Goal: Task Accomplishment & Management: Manage account settings

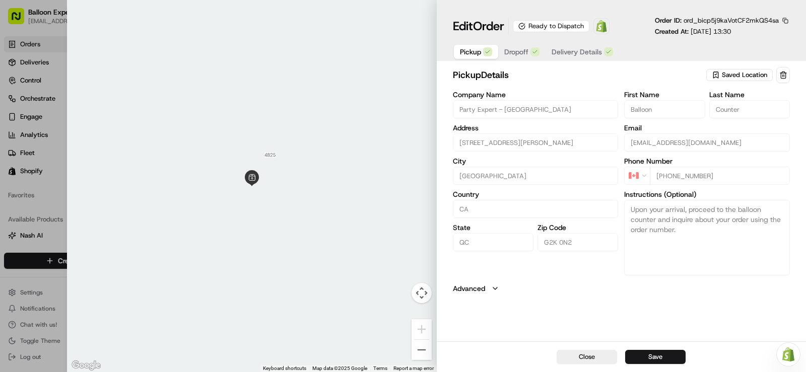
click at [27, 46] on div at bounding box center [403, 186] width 806 height 372
type input "+1"
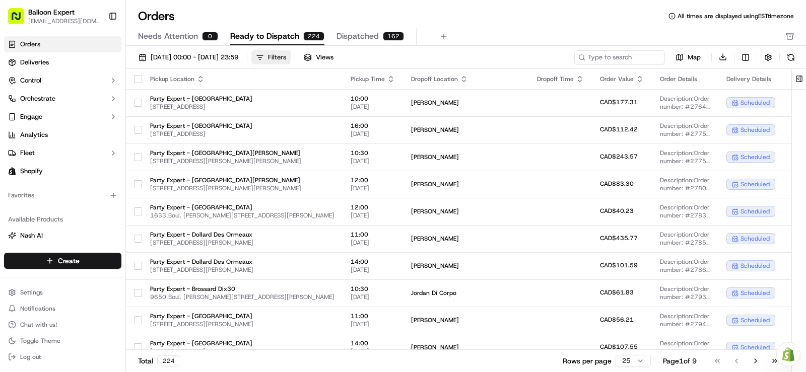
click at [286, 59] on div "Filters" at bounding box center [277, 57] width 18 height 9
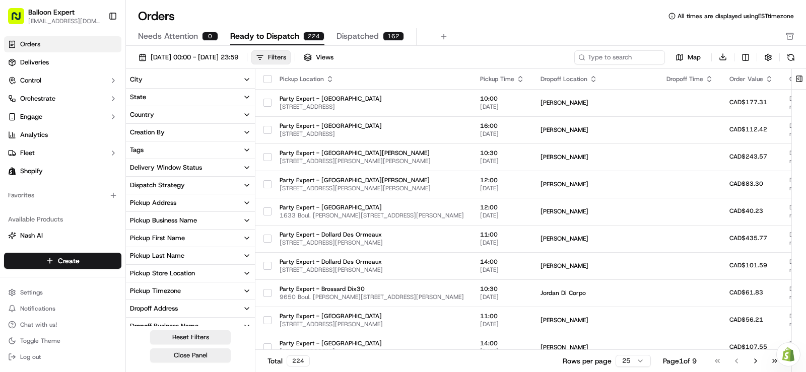
click at [245, 274] on icon "button" at bounding box center [247, 274] width 8 height 8
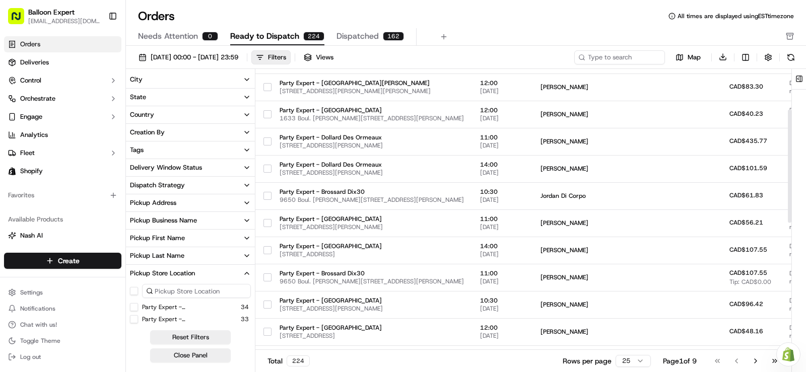
scroll to position [101, 0]
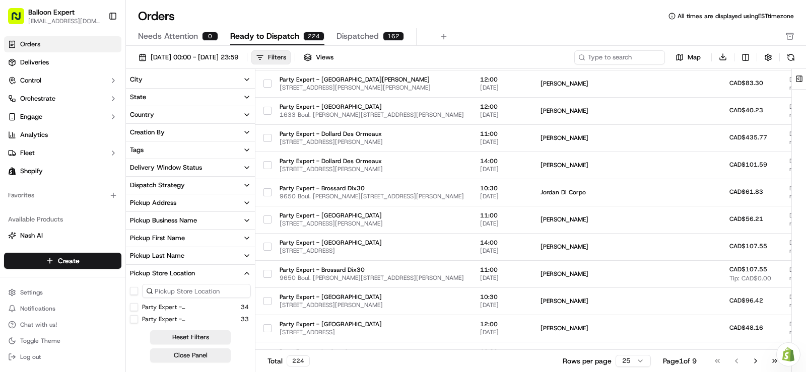
click at [135, 322] on button "Party Expert - [GEOGRAPHIC_DATA]" at bounding box center [134, 319] width 8 height 8
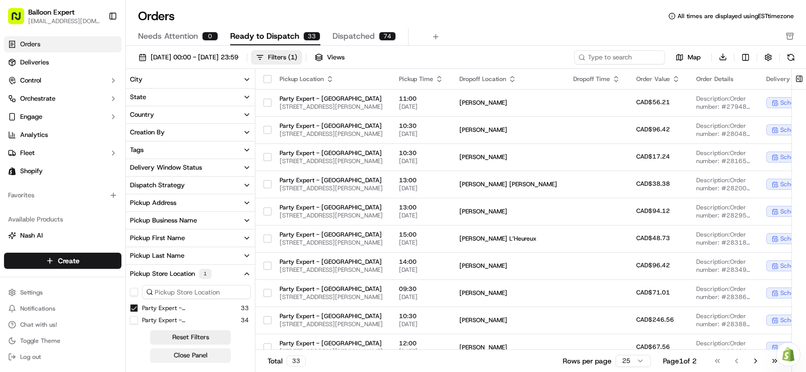
click at [190, 358] on button "Close Panel" at bounding box center [190, 356] width 81 height 14
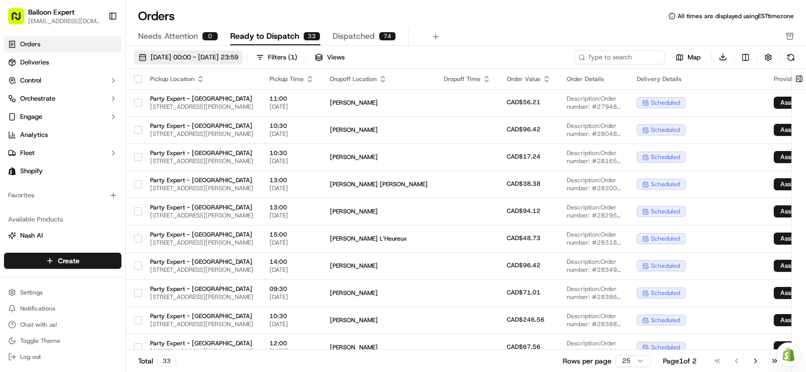
click at [238, 57] on span "[DATE] 00:00 - [DATE] 23:59" at bounding box center [195, 57] width 88 height 9
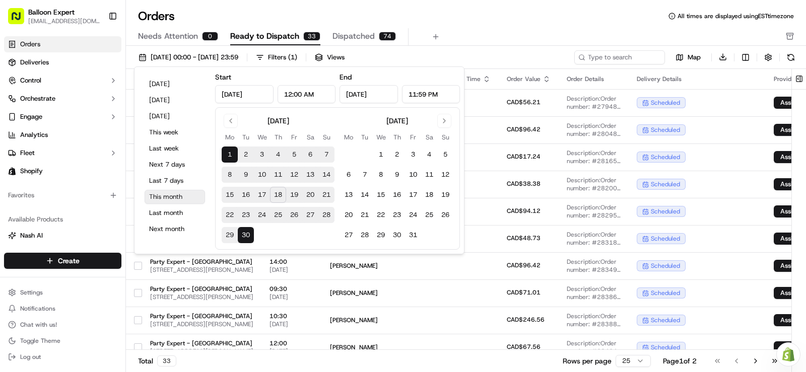
click at [176, 193] on button "This month" at bounding box center [175, 197] width 60 height 14
click at [194, 12] on div "Orders All times are displayed using EST timezone" at bounding box center [466, 16] width 680 height 16
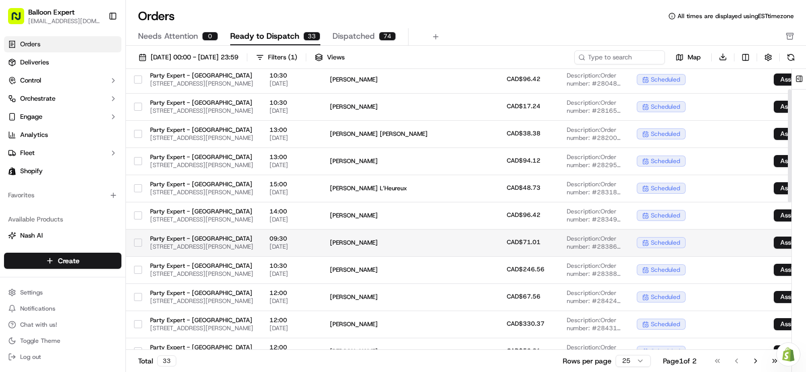
scroll to position [101, 0]
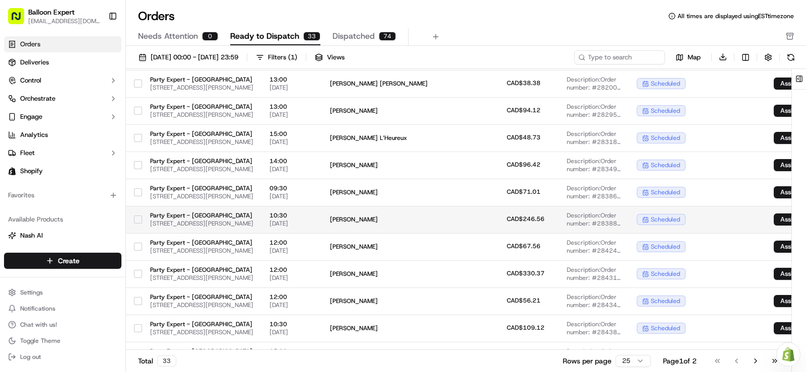
click at [138, 219] on button "button" at bounding box center [138, 220] width 8 height 8
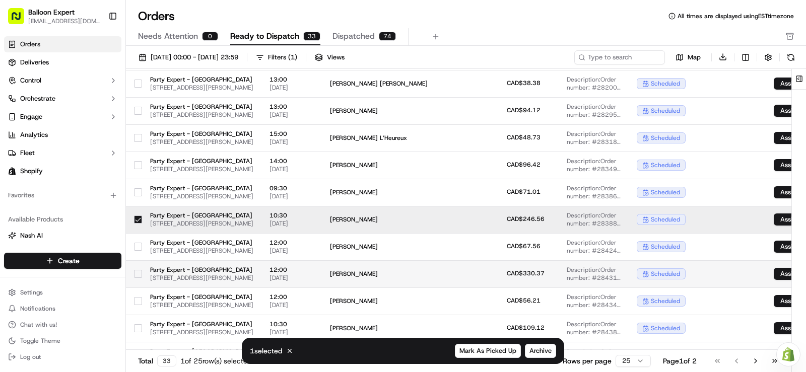
click at [142, 276] on td "Party Expert - Québec 4825 Pierre-Bertrand Blvd, Suite 100, Québec City, QC G2K…" at bounding box center [201, 273] width 119 height 27
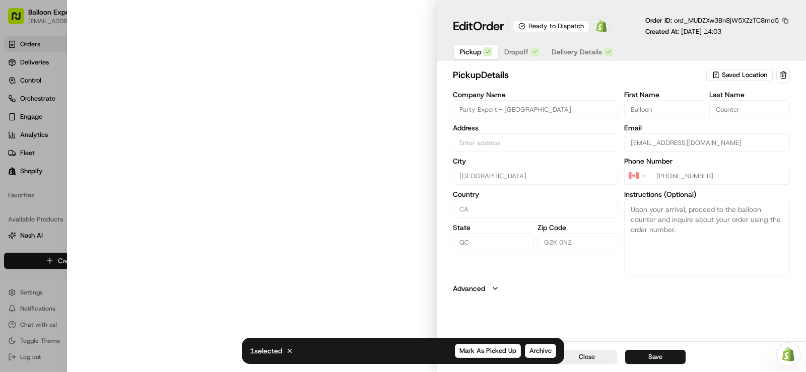
type input "[STREET_ADDRESS][PERSON_NAME]"
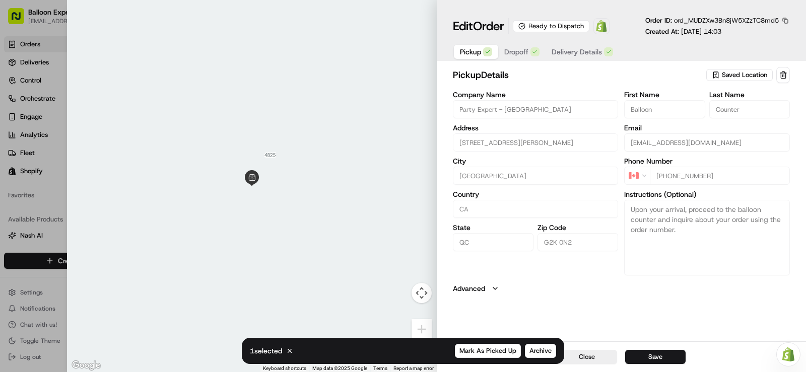
click at [40, 204] on div at bounding box center [403, 186] width 806 height 372
type input "+1"
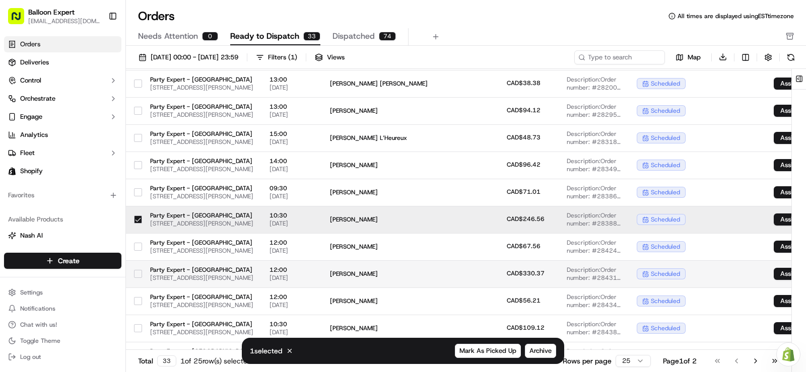
click at [139, 274] on button "button" at bounding box center [138, 274] width 8 height 8
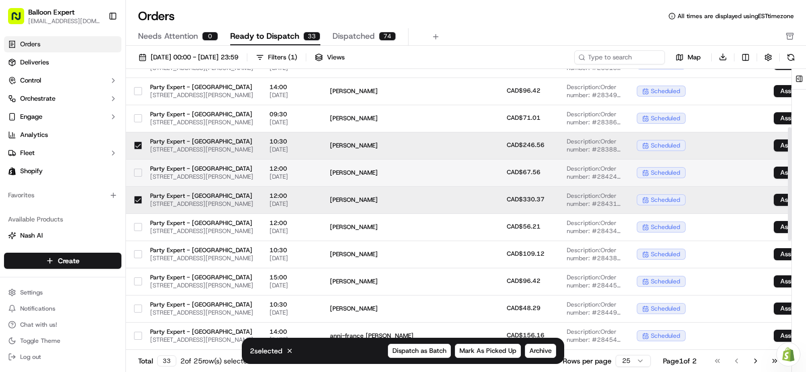
scroll to position [202, 0]
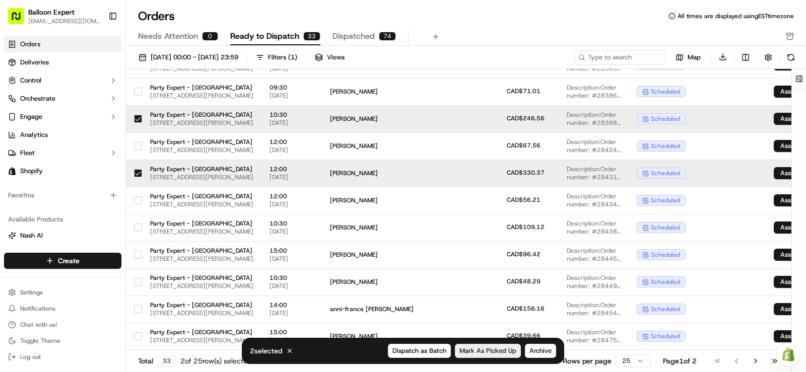
click at [479, 351] on span "Mark As Picked Up" at bounding box center [487, 351] width 57 height 9
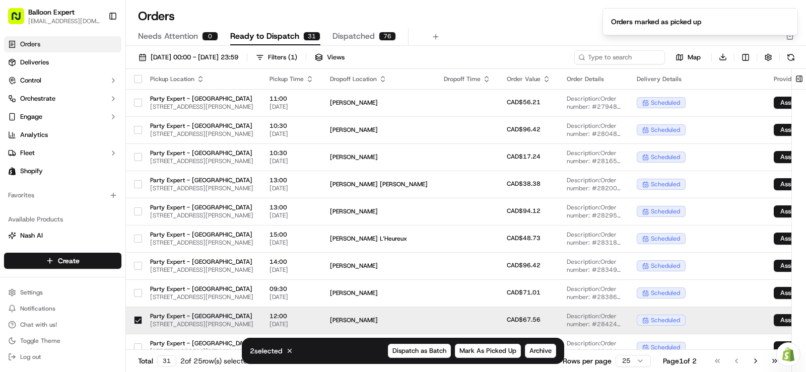
click at [141, 81] on button "button" at bounding box center [138, 79] width 8 height 8
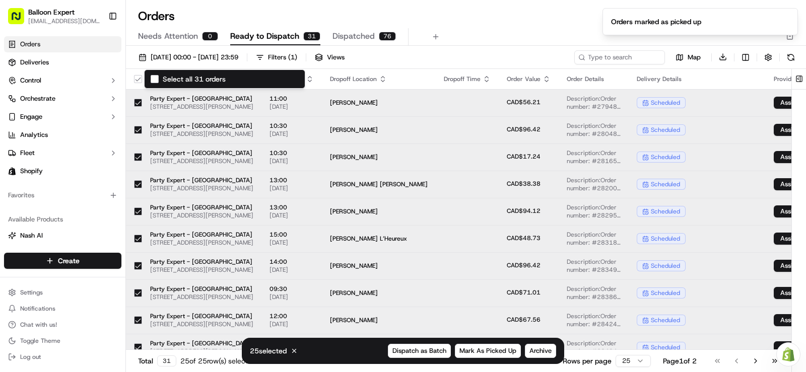
click at [141, 81] on button "Select all 31 orders" at bounding box center [138, 79] width 8 height 8
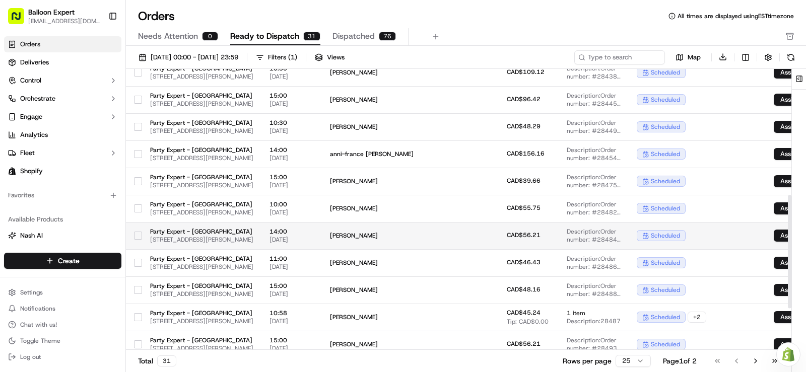
scroll to position [353, 0]
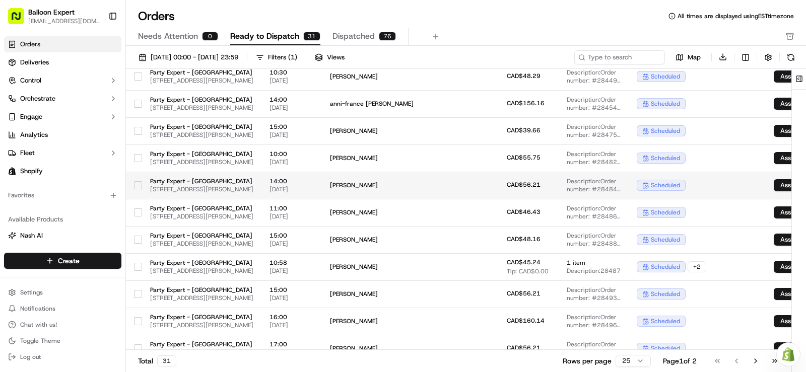
click at [137, 187] on button "button" at bounding box center [138, 185] width 8 height 8
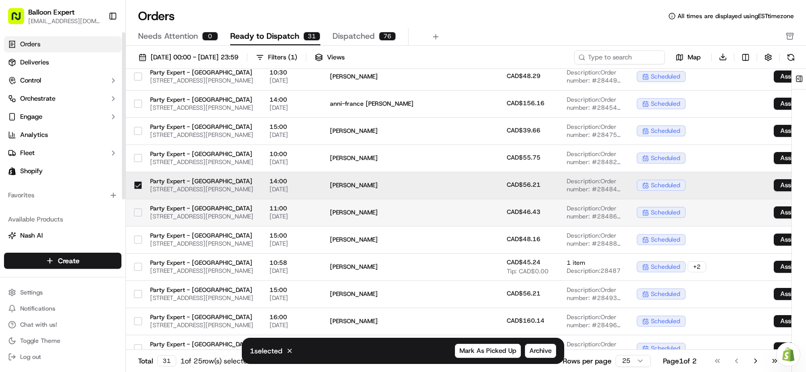
click at [140, 211] on button "button" at bounding box center [138, 213] width 8 height 8
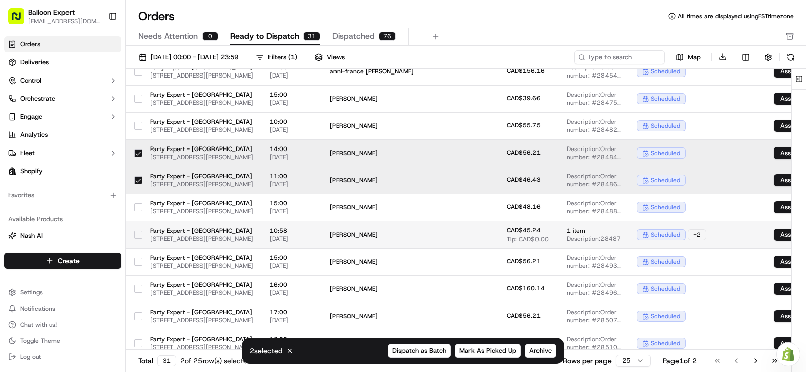
scroll to position [403, 0]
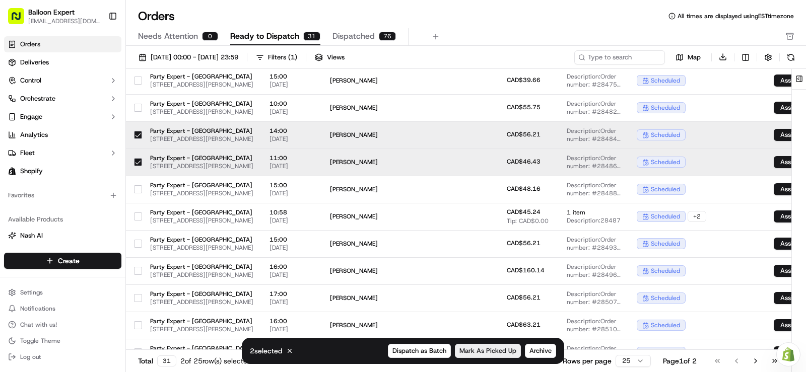
click at [476, 350] on span "Mark As Picked Up" at bounding box center [487, 351] width 57 height 9
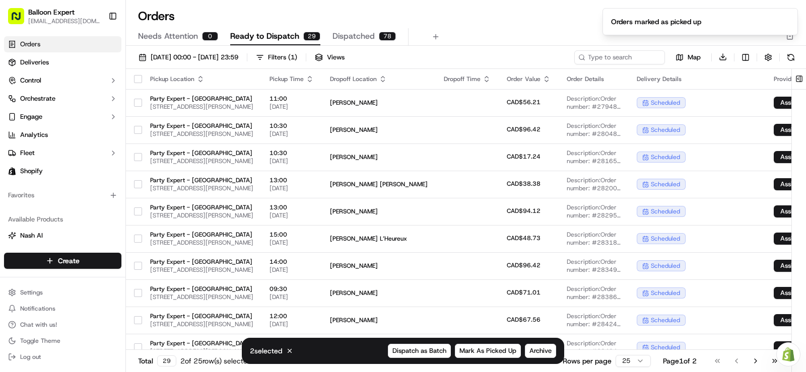
click at [141, 81] on button "button" at bounding box center [138, 79] width 8 height 8
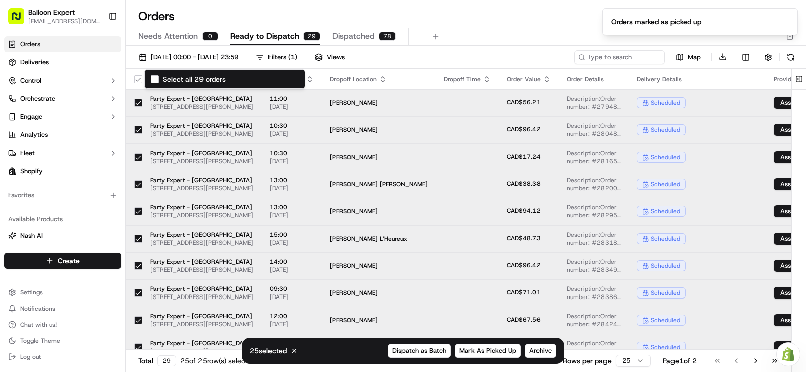
click at [141, 81] on button "Select all 29 orders" at bounding box center [138, 79] width 8 height 8
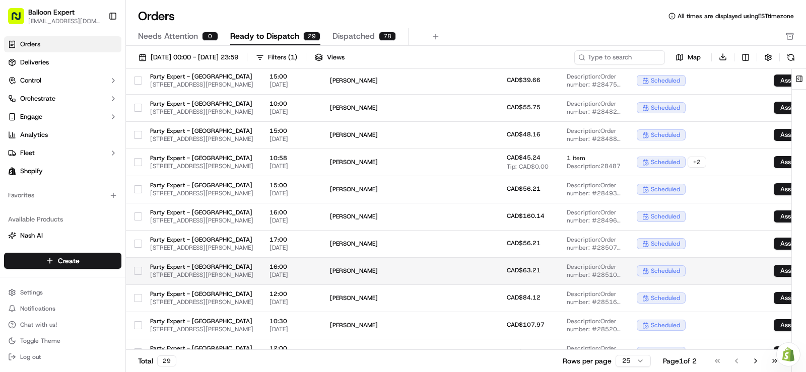
click at [140, 270] on button "button" at bounding box center [138, 271] width 8 height 8
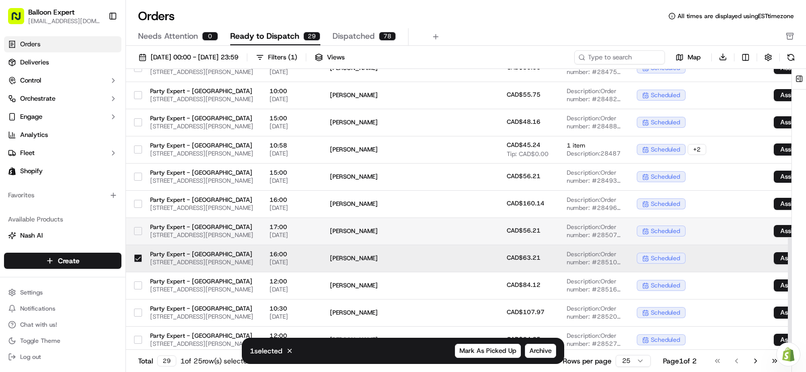
scroll to position [419, 0]
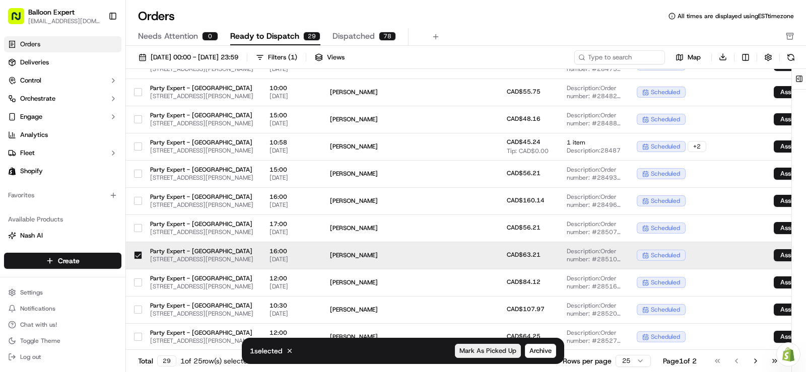
click at [504, 352] on span "Mark As Picked Up" at bounding box center [487, 351] width 57 height 9
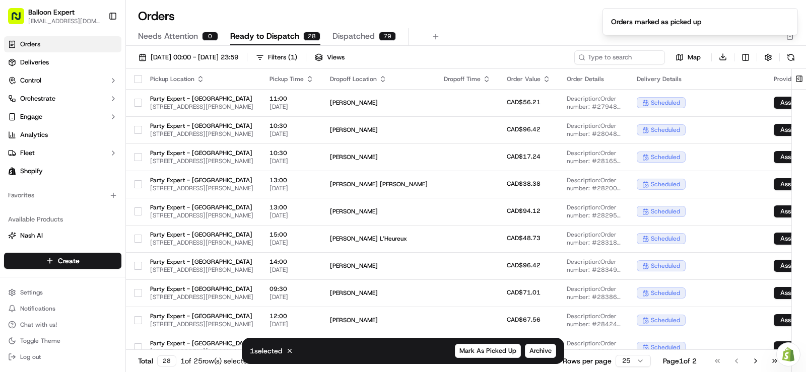
click at [138, 79] on button "button" at bounding box center [138, 79] width 8 height 8
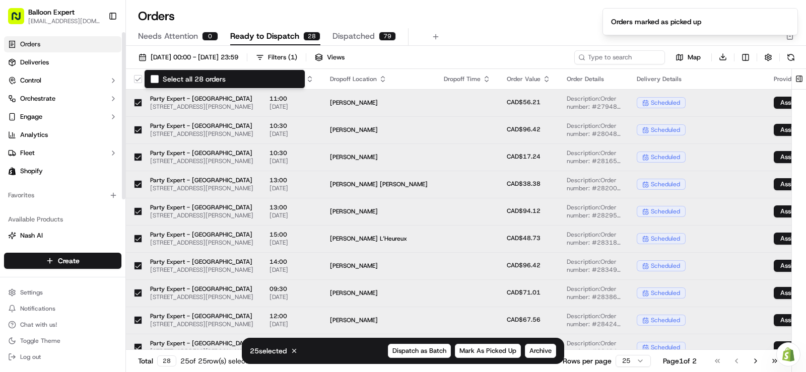
click at [138, 79] on button "Select all 28 orders" at bounding box center [138, 79] width 8 height 8
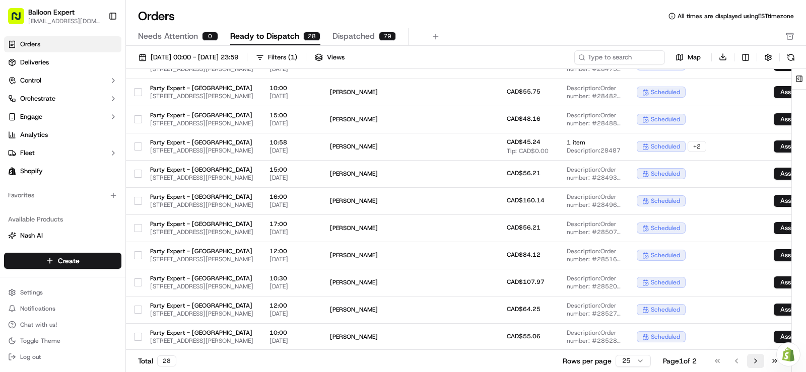
click at [750, 361] on button "Go to next page" at bounding box center [755, 361] width 17 height 14
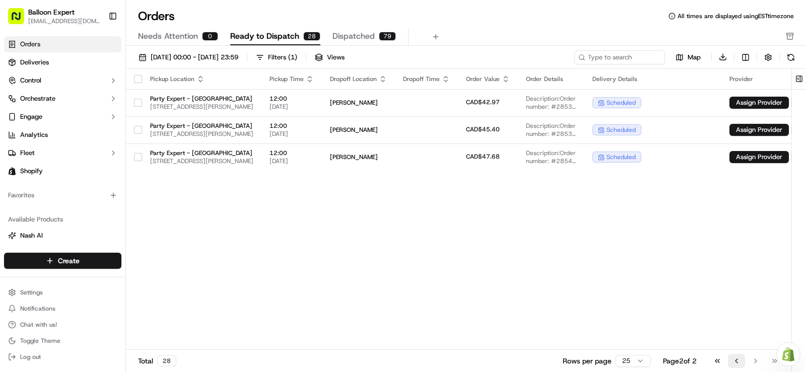
click at [739, 362] on button "Go to previous page" at bounding box center [736, 361] width 17 height 14
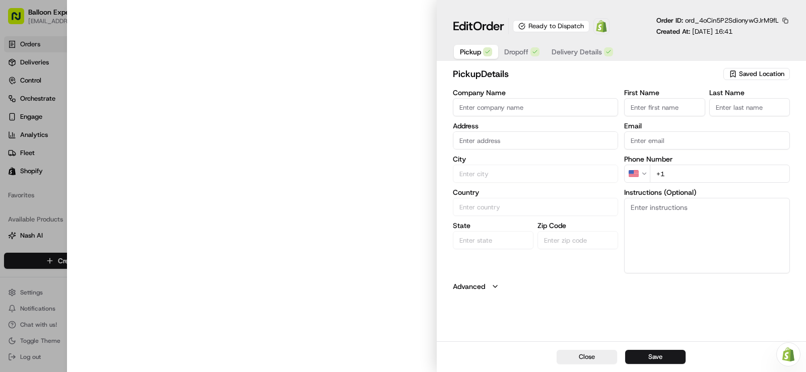
type input "Party Expert - [GEOGRAPHIC_DATA]"
type input "[GEOGRAPHIC_DATA]"
type input "CA"
type input "QC"
type input "G2K 0N2"
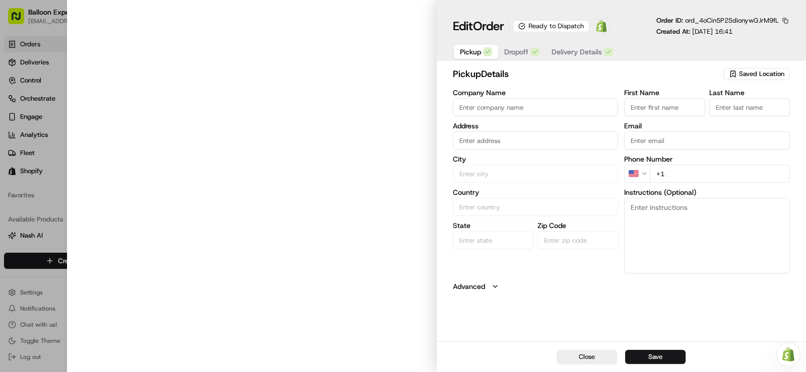
type input "Balloon"
type input "Counter"
type input "[EMAIL_ADDRESS][DOMAIN_NAME]"
type input "[PHONE_NUMBER]"
type textarea "Upon your arrival, proceed to the balloon counter and inquire about your order …"
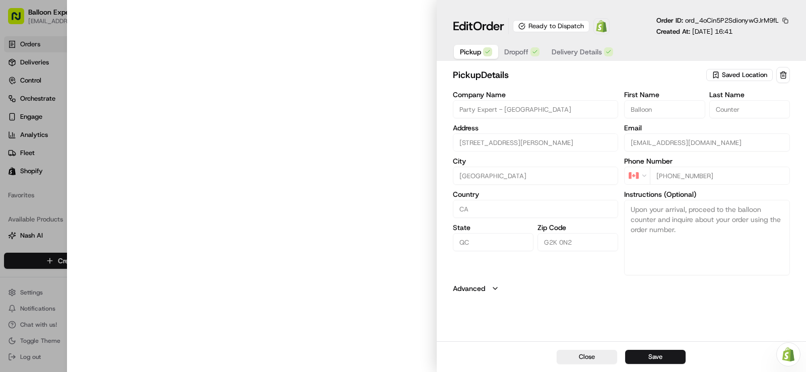
type input "[STREET_ADDRESS][PERSON_NAME]"
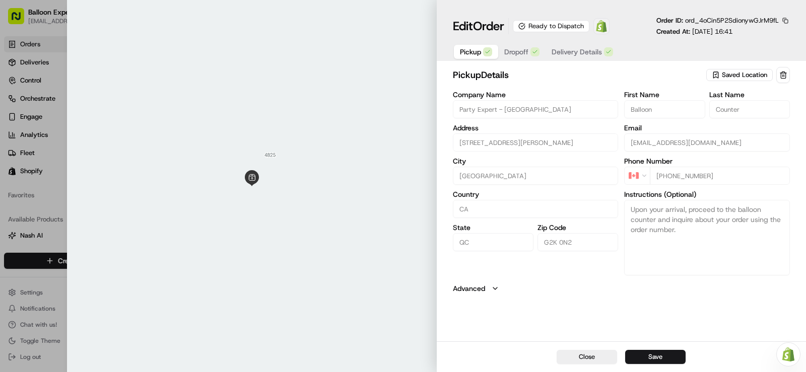
click at [608, 29] on img at bounding box center [601, 26] width 12 height 12
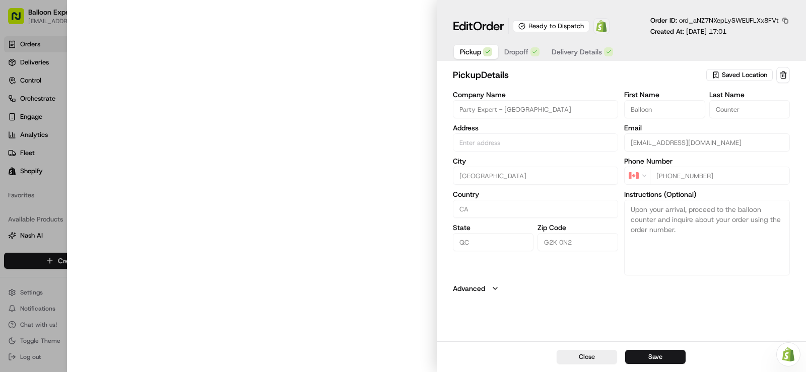
type input "[STREET_ADDRESS][PERSON_NAME]"
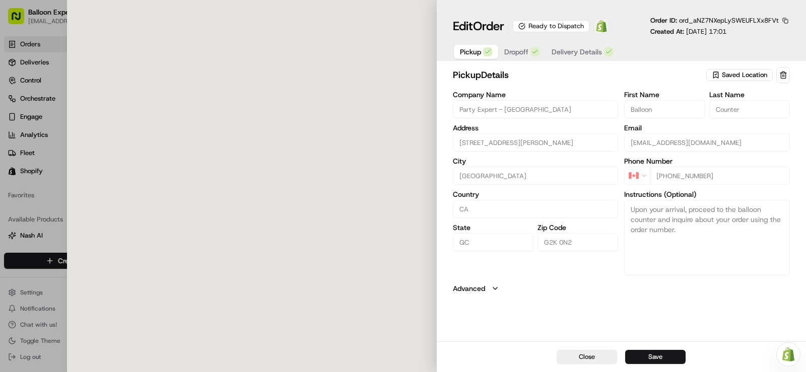
click at [608, 29] on img at bounding box center [601, 26] width 12 height 12
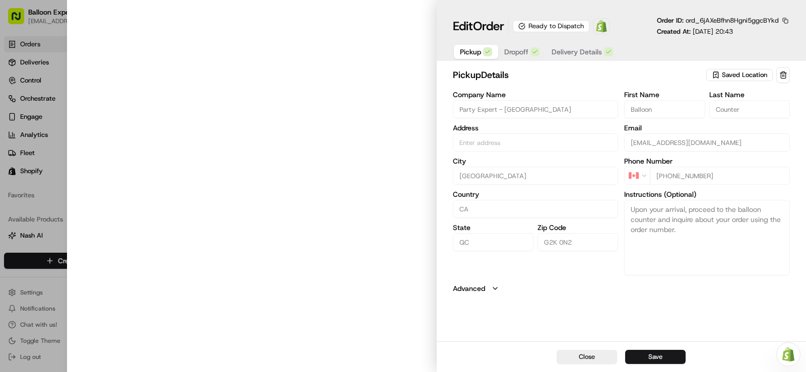
type input "[STREET_ADDRESS][PERSON_NAME]"
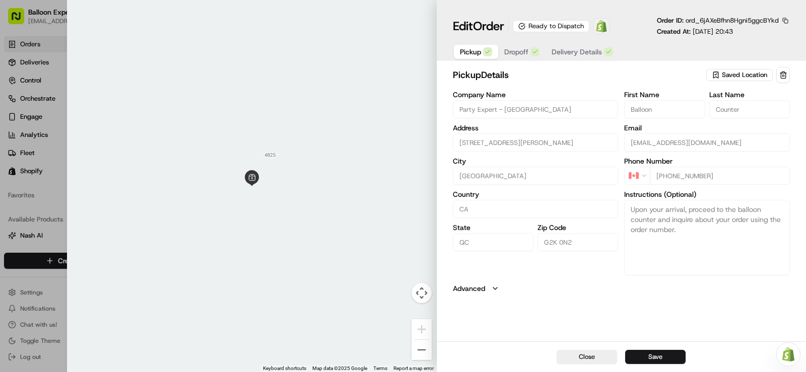
click at [608, 24] on img at bounding box center [601, 26] width 12 height 12
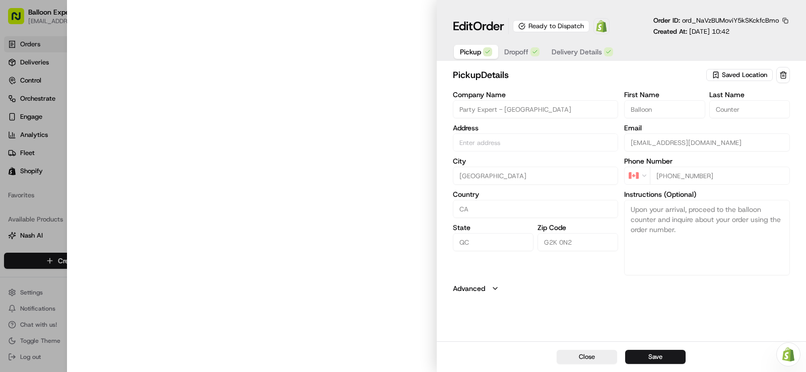
type input "[STREET_ADDRESS][PERSON_NAME]"
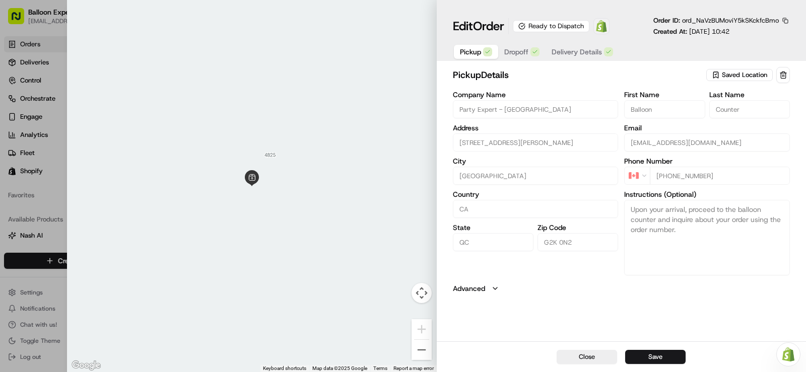
click at [604, 28] on img at bounding box center [601, 26] width 12 height 12
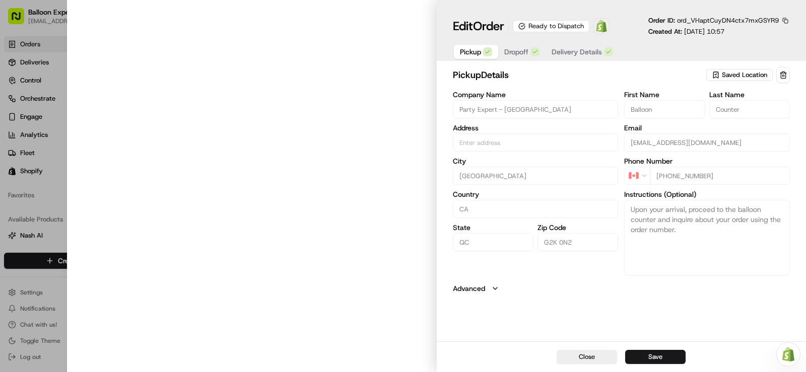
type input "[STREET_ADDRESS][PERSON_NAME]"
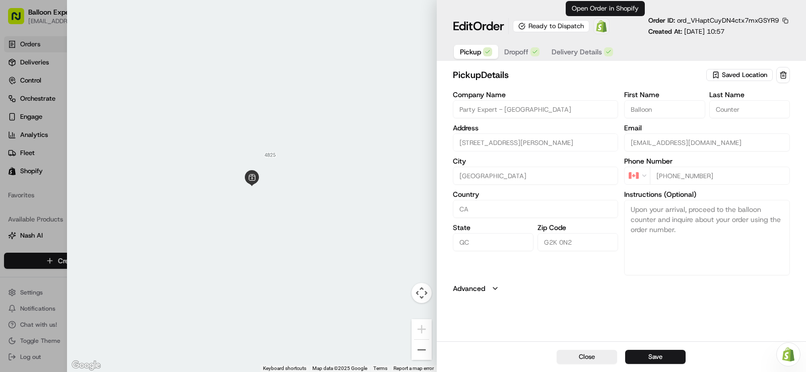
click at [605, 25] on img at bounding box center [601, 26] width 12 height 12
